Goal: Transaction & Acquisition: Purchase product/service

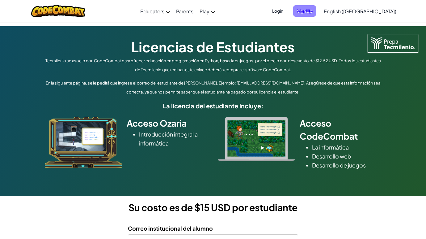
click at [316, 14] on span "Sign Up" at bounding box center [304, 10] width 23 height 11
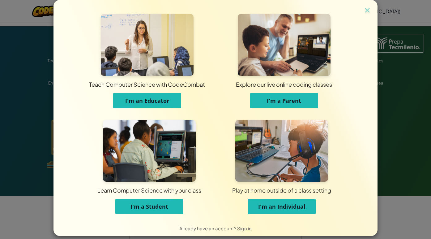
click at [285, 208] on span "I'm an Individual" at bounding box center [281, 205] width 47 height 7
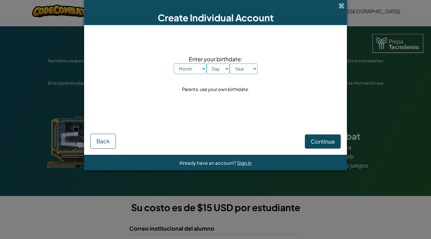
click at [202, 69] on select "Month January February March April May June July August September October Novem…" at bounding box center [190, 68] width 33 height 11
select select "8"
click at [219, 68] on select "Day 1 2 3 4 5 6 7 8 9 10 11 12 13 14 15 16 17 18 19 20 21 22 23 24 25 26 27 28 …" at bounding box center [217, 68] width 23 height 11
select select "11"
click at [247, 74] on div "Enter your birthdate: Month January February March April May June July August S…" at bounding box center [215, 73] width 250 height 85
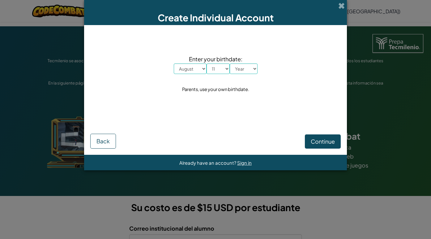
click at [243, 69] on select "Year 2025 2024 2023 2022 2021 2020 2019 2018 2017 2016 2015 2014 2013 2012 2011…" at bounding box center [244, 68] width 28 height 11
select select "1986"
click at [329, 136] on button "Continue" at bounding box center [323, 141] width 36 height 14
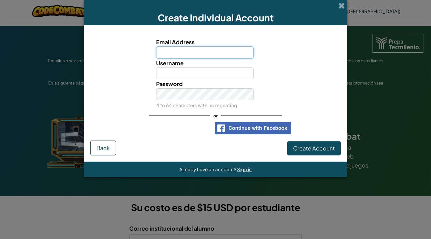
click at [189, 53] on input "Email Address" at bounding box center [205, 52] width 98 height 12
type input "a"
type input "[EMAIL_ADDRESS][DOMAIN_NAME]"
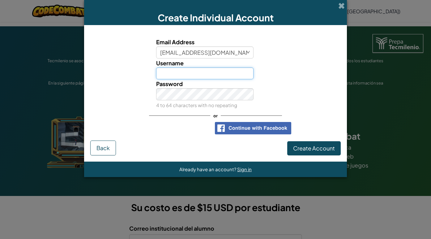
click at [181, 74] on input "Username" at bounding box center [205, 73] width 98 height 12
click at [119, 75] on div "Username" at bounding box center [215, 68] width 256 height 21
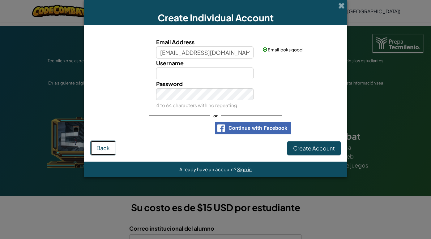
click at [113, 146] on button "Back" at bounding box center [103, 147] width 26 height 15
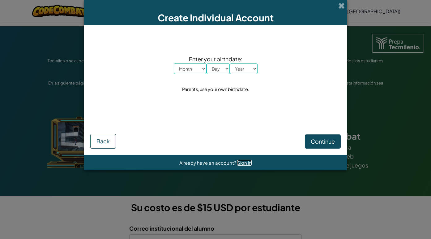
click at [242, 162] on span "Sign in" at bounding box center [244, 162] width 15 height 6
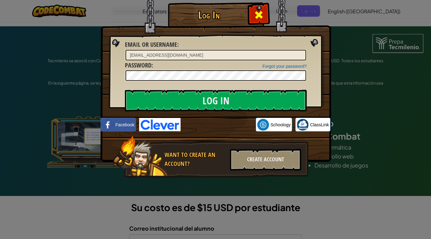
click at [261, 17] on span at bounding box center [259, 15] width 10 height 10
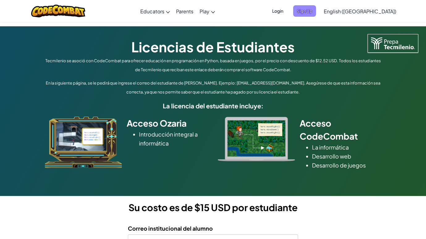
click at [316, 13] on span "Sign Up" at bounding box center [304, 10] width 23 height 11
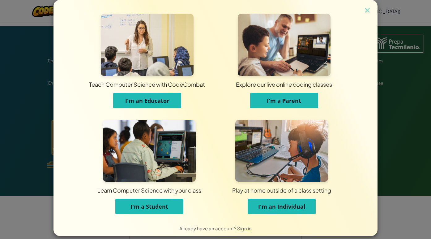
click at [283, 209] on span "I'm an Individual" at bounding box center [281, 205] width 47 height 7
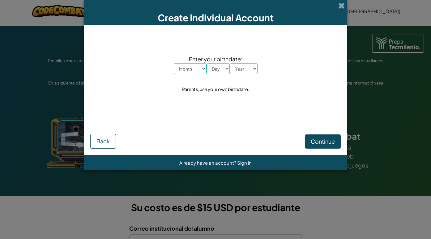
click at [199, 71] on select "Month January February March April May June July August September October Novem…" at bounding box center [190, 68] width 33 height 11
select select "8"
click at [219, 70] on select "Day 1 2 3 4 5 6 7 8 9 10 11 12 13 14 15 16 17 18 19 20 21 22 23 24 25 26 27 28 …" at bounding box center [217, 68] width 23 height 11
select select "11"
click at [245, 68] on select "Year 2025 2024 2023 2022 2021 2020 2019 2018 2017 2016 2015 2014 2013 2012 2011…" at bounding box center [244, 68] width 28 height 11
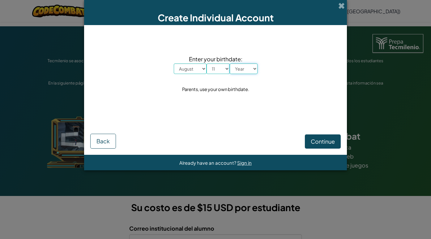
select select "1986"
click at [323, 142] on span "Continue" at bounding box center [323, 140] width 24 height 7
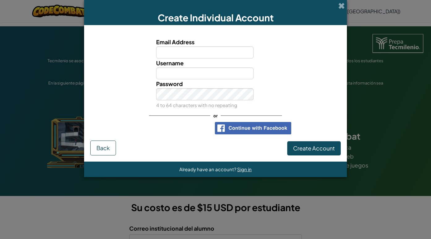
click at [192, 51] on input "Email Address" at bounding box center [205, 52] width 98 height 12
type input "[EMAIL_ADDRESS][DOMAIN_NAME]"
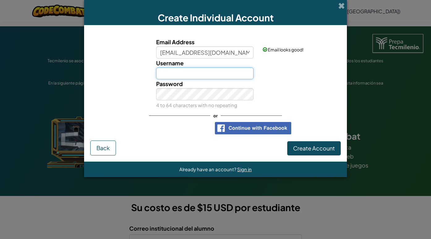
click at [186, 73] on input "Username" at bounding box center [205, 73] width 98 height 12
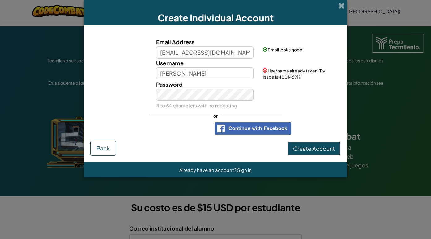
click at [312, 146] on span "Create Account" at bounding box center [314, 148] width 42 height 7
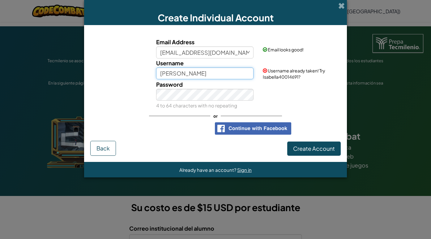
click at [201, 74] on input "Isabella" at bounding box center [205, 73] width 98 height 12
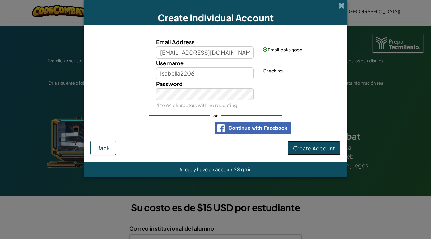
click at [312, 142] on button "Create Account" at bounding box center [313, 148] width 53 height 14
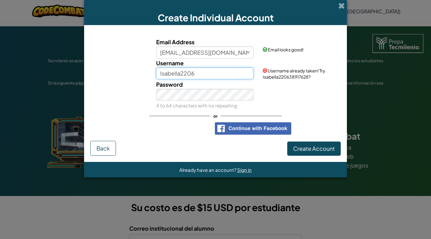
click at [201, 74] on input "Isabella2206" at bounding box center [205, 73] width 98 height 12
click at [179, 71] on input "Isabella2206" at bounding box center [205, 73] width 98 height 12
click at [199, 73] on input "Isabella2206" at bounding box center [205, 73] width 98 height 12
type input "Isabella220678"
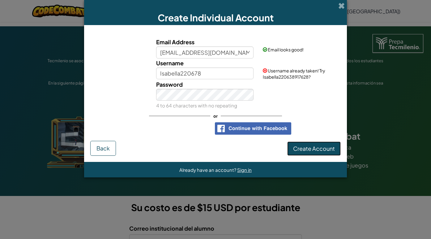
click at [307, 146] on button "Create Account" at bounding box center [313, 148] width 53 height 14
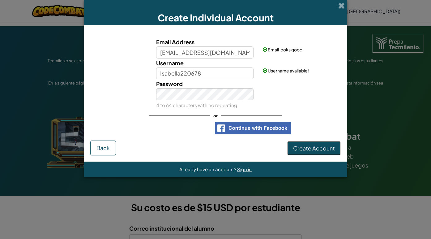
click at [299, 150] on button "Create Account" at bounding box center [313, 148] width 53 height 14
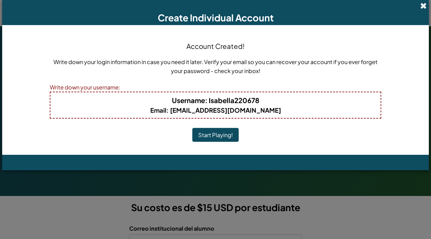
click at [424, 5] on span at bounding box center [423, 5] width 6 height 6
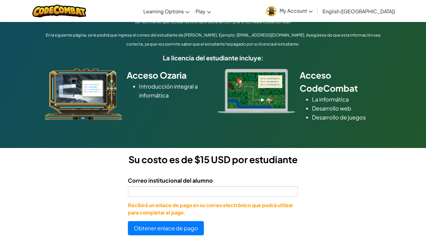
scroll to position [56, 0]
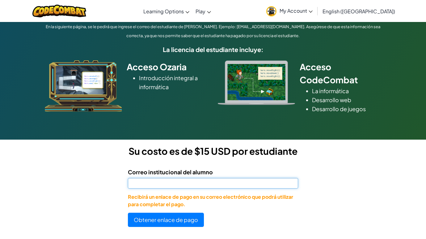
click at [151, 182] on input "Correo institucional del alumno" at bounding box center [213, 183] width 171 height 11
type input "[EMAIL_ADDRESS][DOMAIN_NAME]"
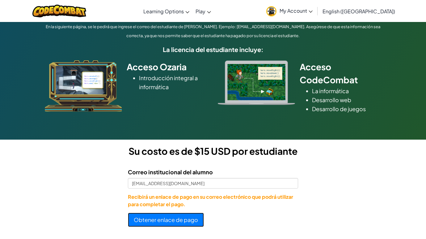
click at [174, 219] on button "Obtener enlace de pago" at bounding box center [166, 219] width 76 height 14
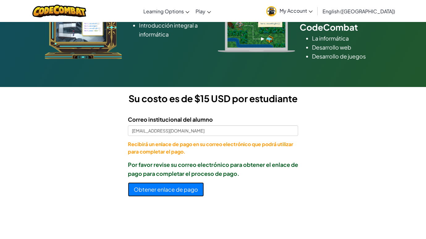
scroll to position [109, 0]
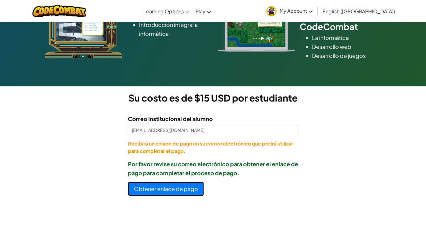
click at [179, 190] on button "Obtener enlace de pago" at bounding box center [166, 188] width 76 height 14
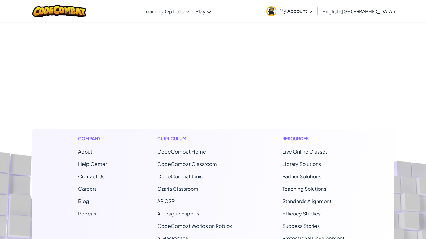
scroll to position [298, 0]
